Goal: Register for event/course

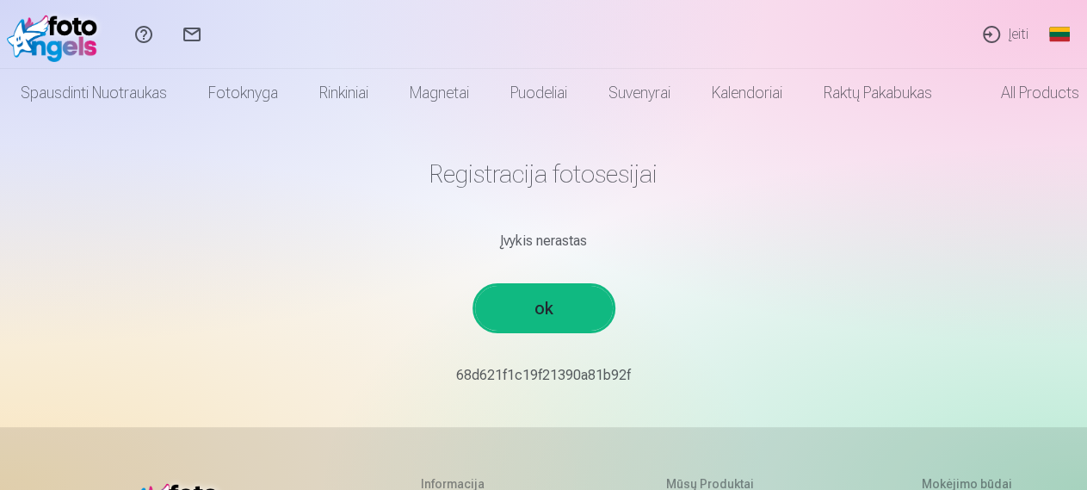
click at [548, 311] on link "ok" at bounding box center [544, 308] width 138 height 45
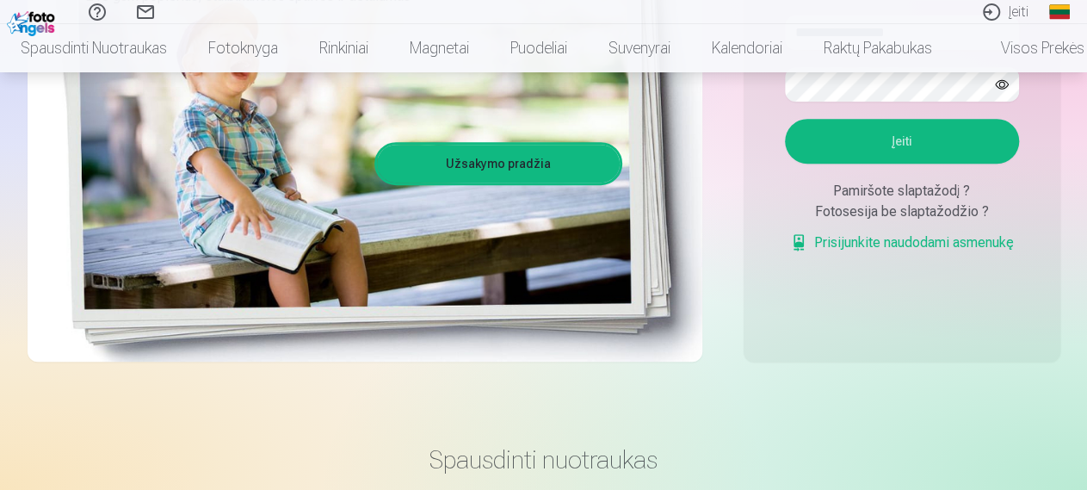
scroll to position [2, 0]
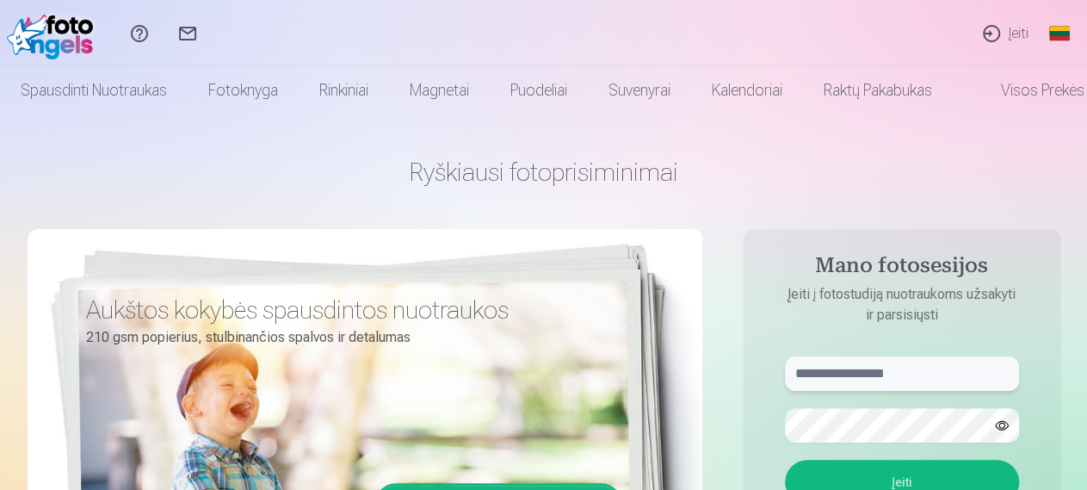
click at [861, 373] on input "text" at bounding box center [902, 373] width 234 height 34
click at [488, 369] on div "Aukštos kokybės spausdintos nuotraukos 210 gsm popierius, stulbinančios spalvos…" at bounding box center [365, 465] width 675 height 473
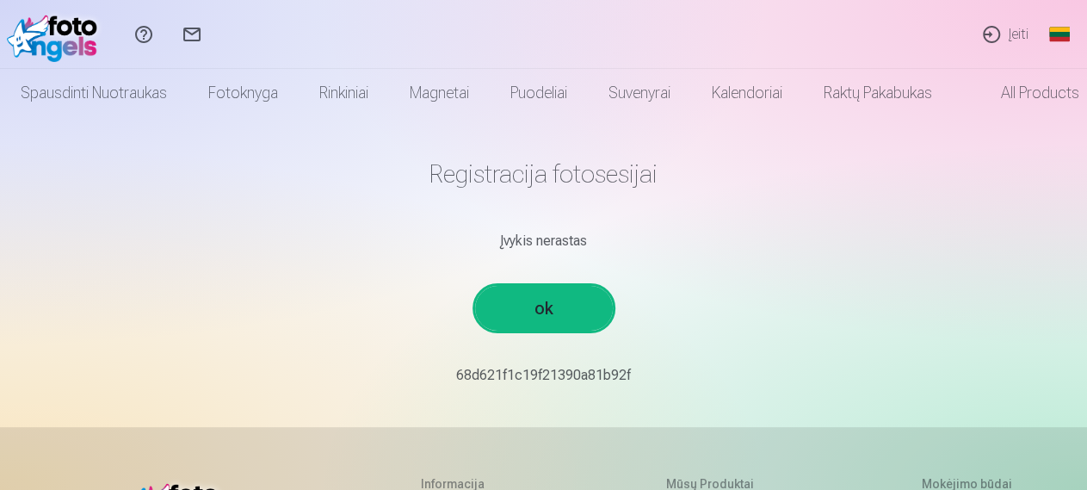
click at [581, 176] on h1 "Registracija fotosesijai" at bounding box center [543, 173] width 1005 height 31
click at [557, 300] on link "ok" at bounding box center [544, 308] width 138 height 45
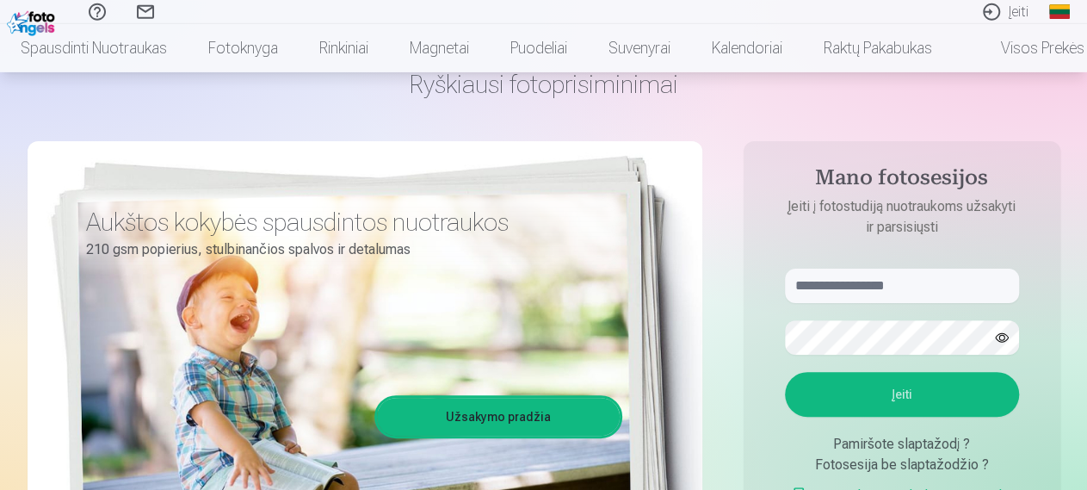
scroll to position [134, 0]
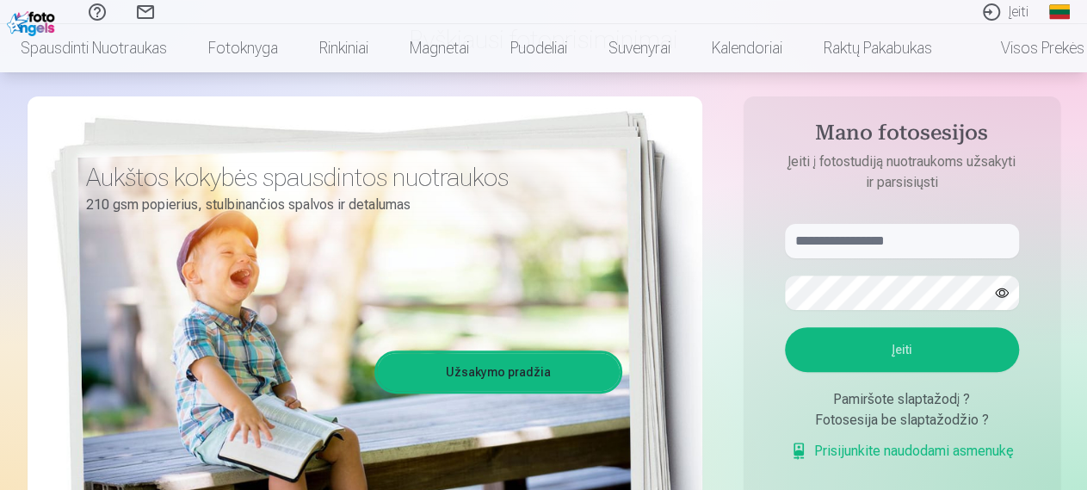
click at [546, 373] on link "Užsakymo pradžia" at bounding box center [498, 372] width 243 height 38
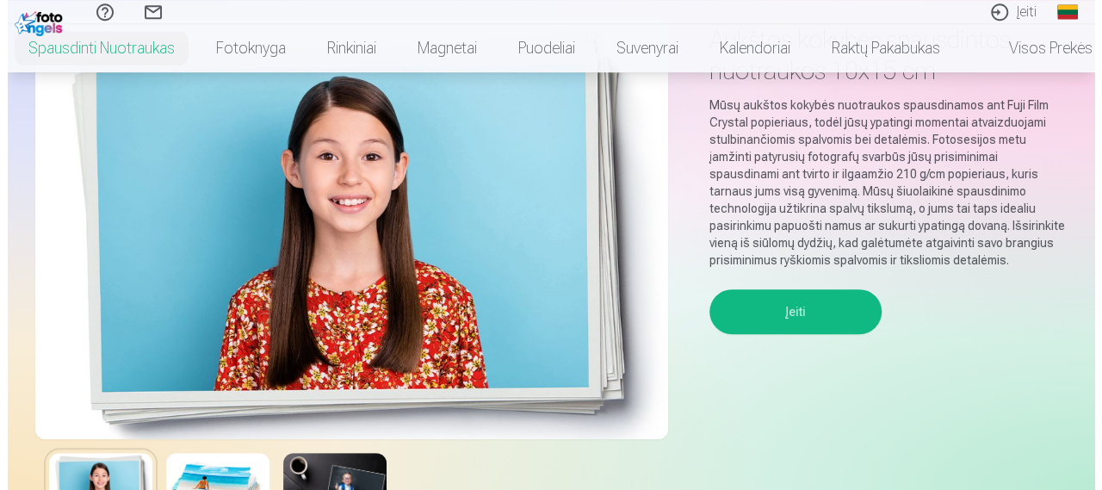
scroll to position [134, 0]
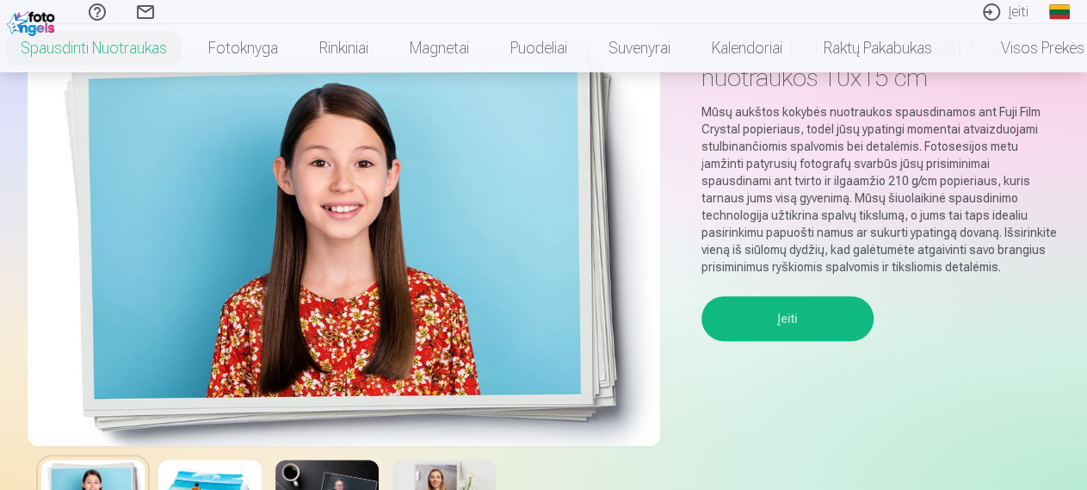
click at [783, 330] on button "Įeiti" at bounding box center [788, 318] width 172 height 45
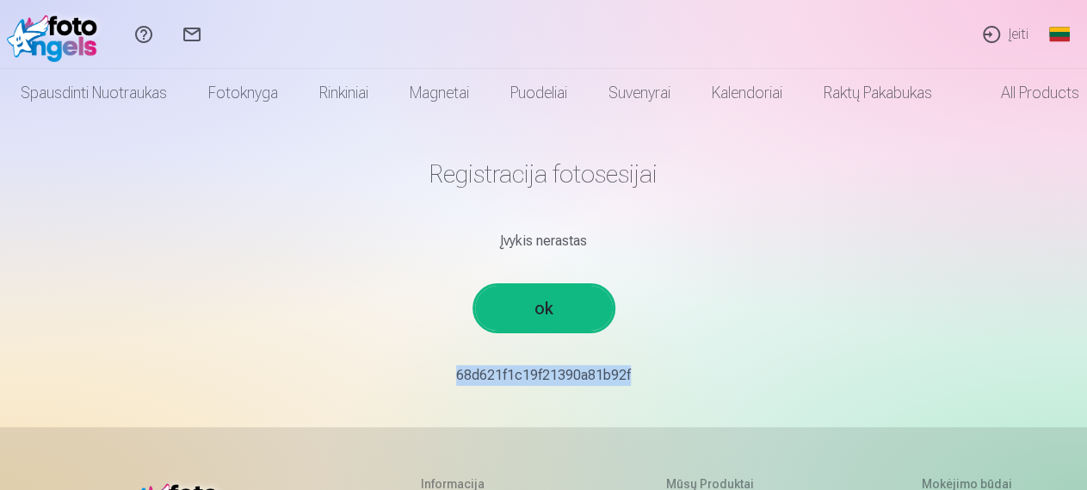
drag, startPoint x: 442, startPoint y: 377, endPoint x: 665, endPoint y: 373, distance: 223.9
click at [665, 373] on p "68d621f1c19f21390a81b92f￼￼" at bounding box center [543, 375] width 1005 height 21
click at [994, 34] on link "Įeiti" at bounding box center [1005, 34] width 75 height 69
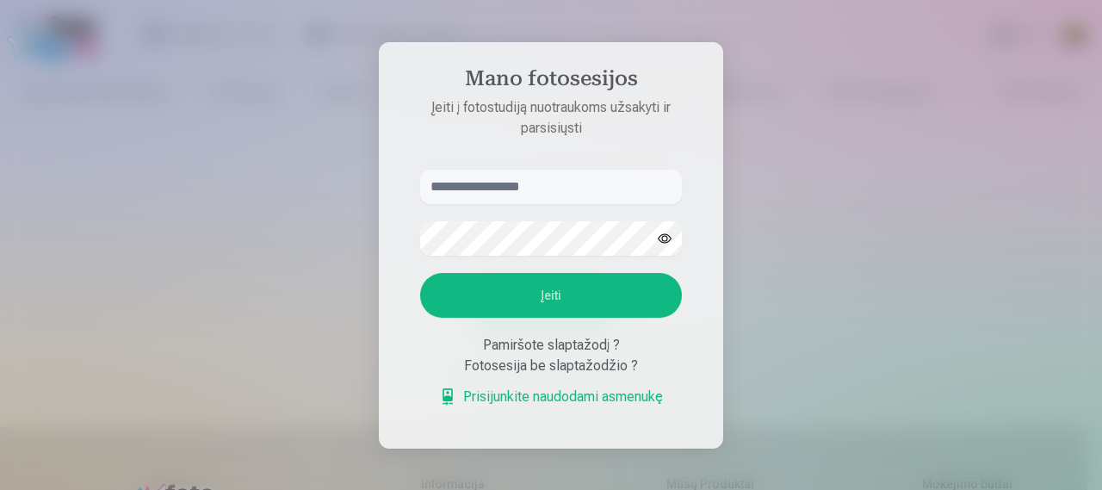
click at [565, 292] on button "Įeiti" at bounding box center [551, 295] width 262 height 45
